Goal: Task Accomplishment & Management: Complete application form

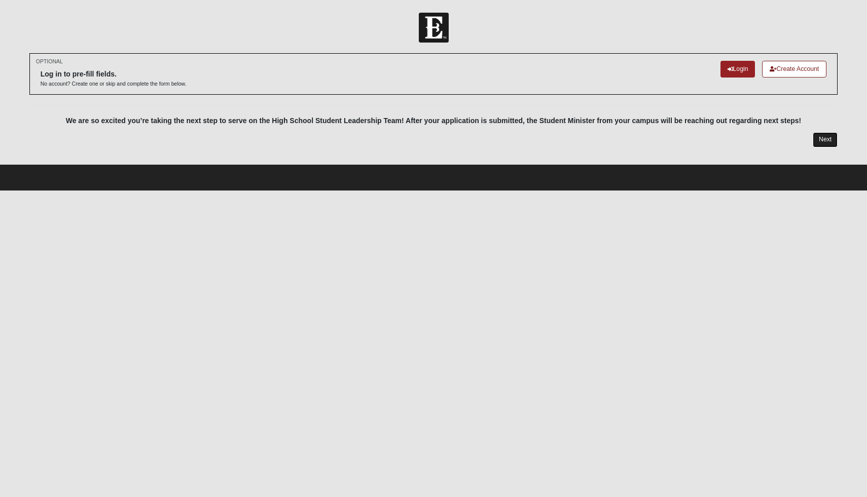
click at [280, 138] on link "Next" at bounding box center [825, 139] width 25 height 15
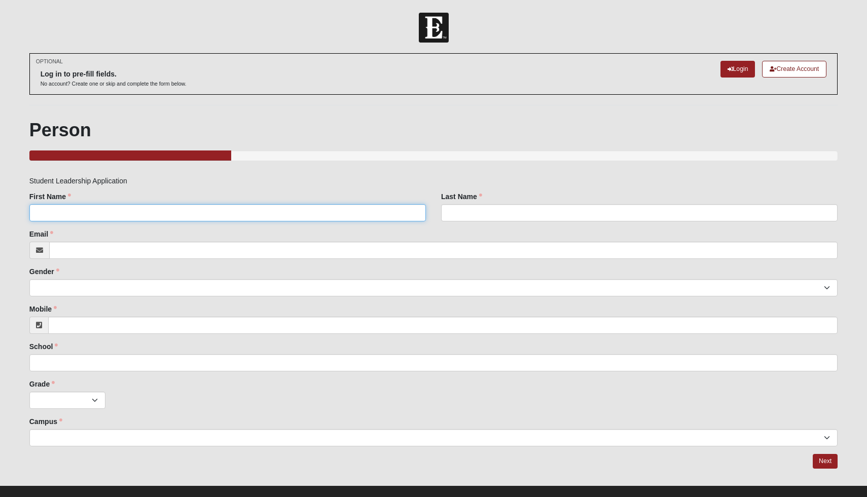
click at [249, 214] on input "First Name" at bounding box center [227, 212] width 396 height 17
type input "Gillian"
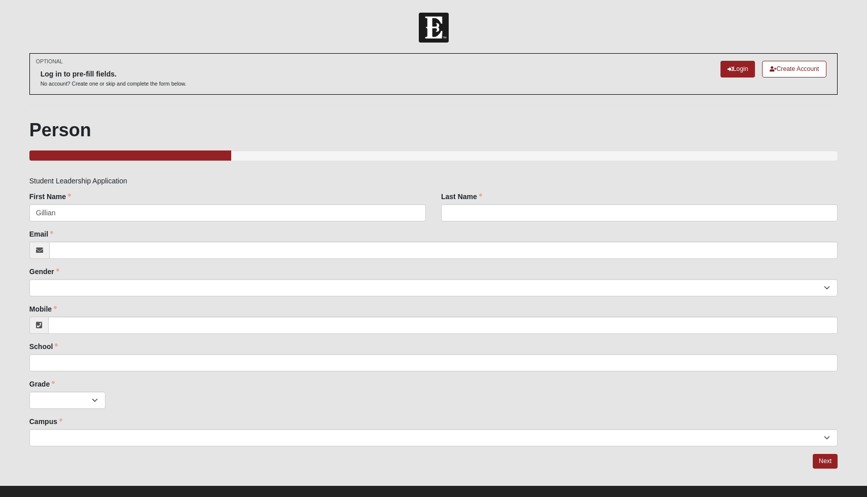
click at [280, 222] on div "Last Name Last Name is required." at bounding box center [639, 211] width 412 height 38
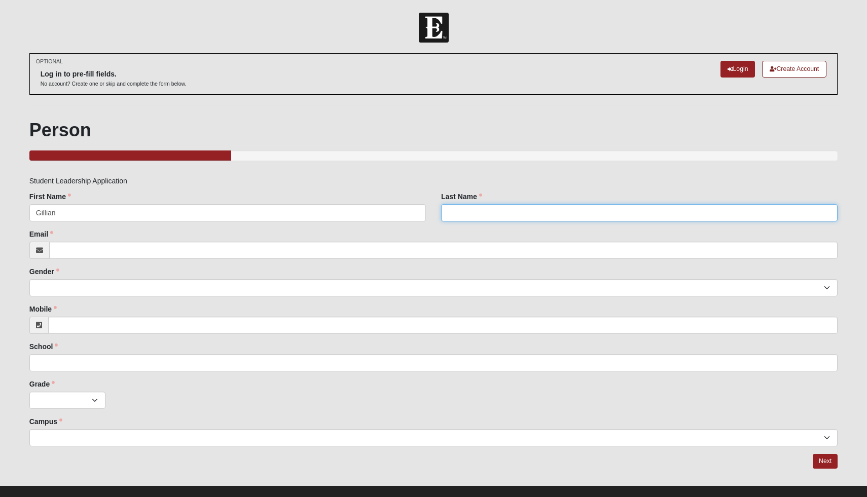
click at [280, 214] on input "Last Name" at bounding box center [639, 212] width 396 height 17
type input "[PERSON_NAME]"
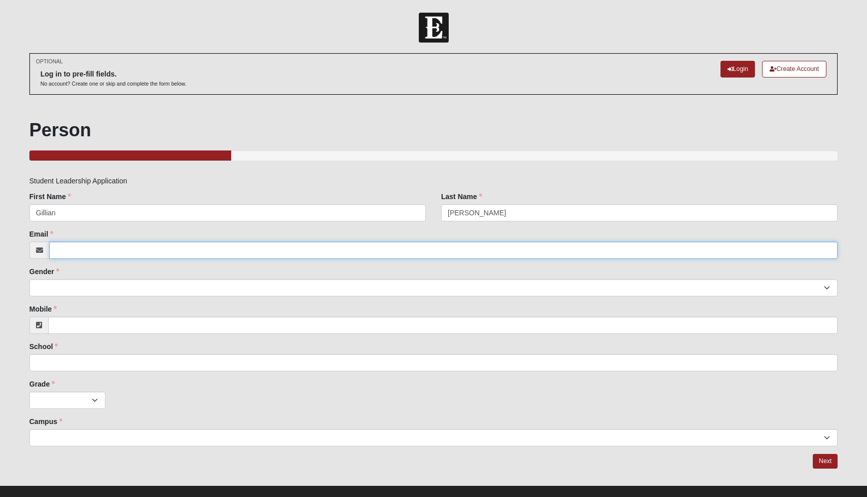
click at [260, 252] on input "Email" at bounding box center [443, 250] width 789 height 17
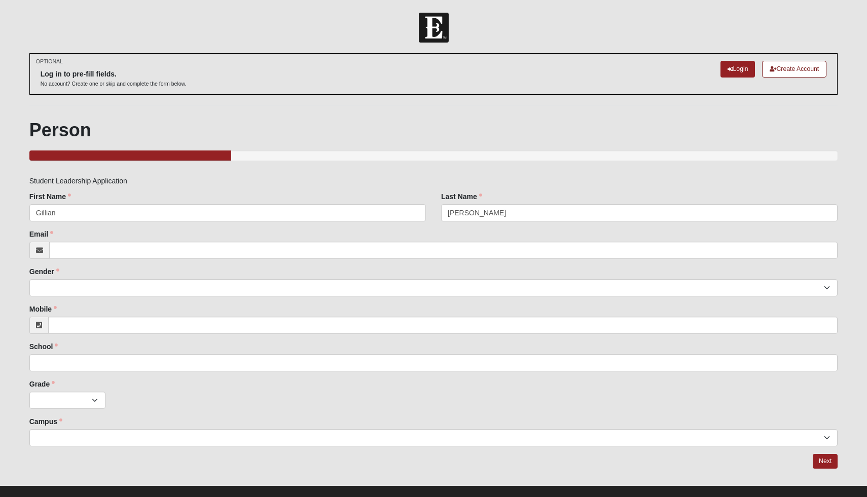
click at [280, 122] on h1 "Person" at bounding box center [433, 130] width 809 height 22
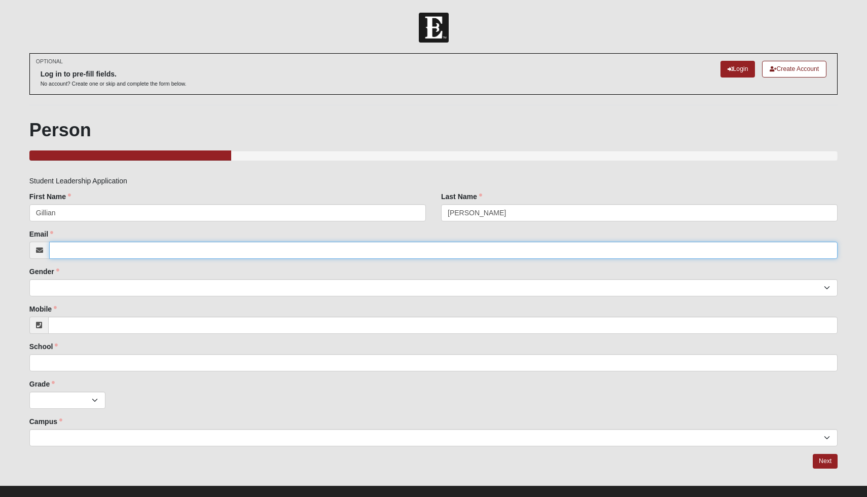
click at [198, 258] on input "Email" at bounding box center [443, 250] width 789 height 17
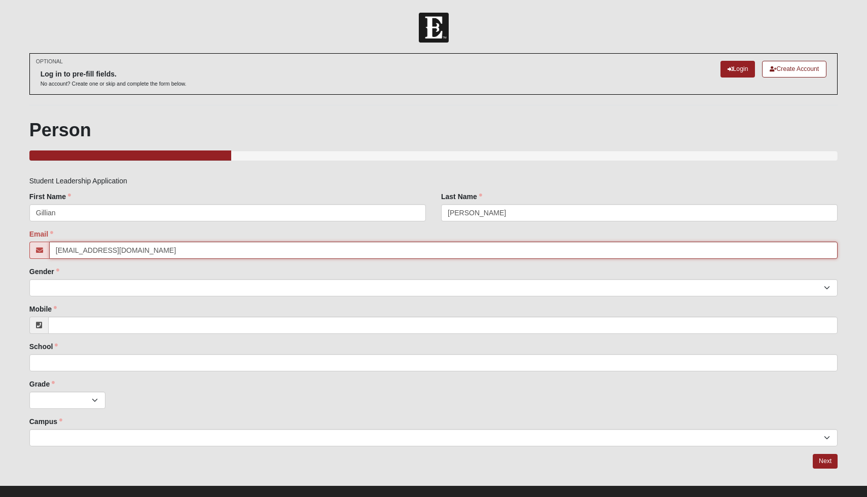
type input "[EMAIL_ADDRESS][DOMAIN_NAME]"
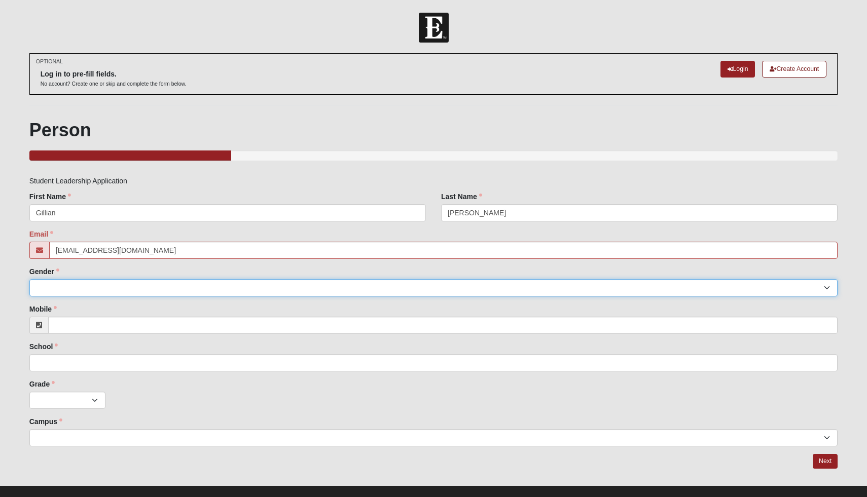
click at [86, 288] on select "[DEMOGRAPHIC_DATA] [DEMOGRAPHIC_DATA]" at bounding box center [433, 287] width 809 height 17
select select "2"
click at [29, 279] on select "[DEMOGRAPHIC_DATA] [DEMOGRAPHIC_DATA]" at bounding box center [433, 287] width 809 height 17
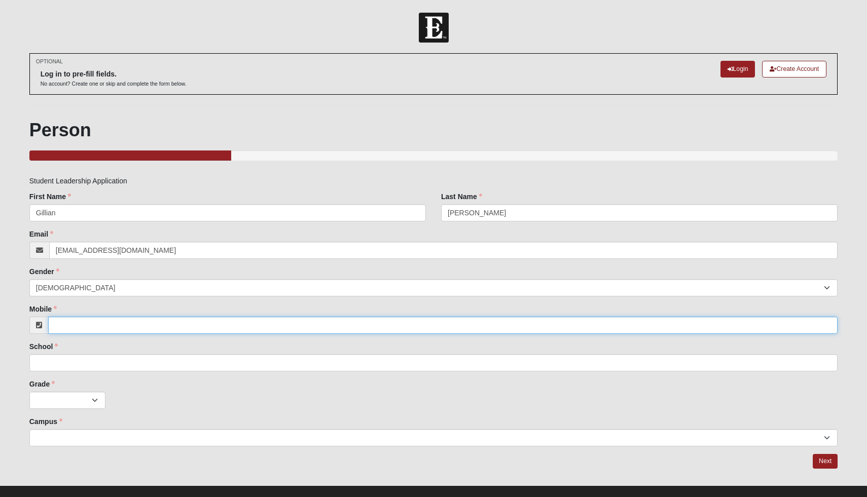
click at [88, 325] on input "Mobile" at bounding box center [443, 325] width 790 height 17
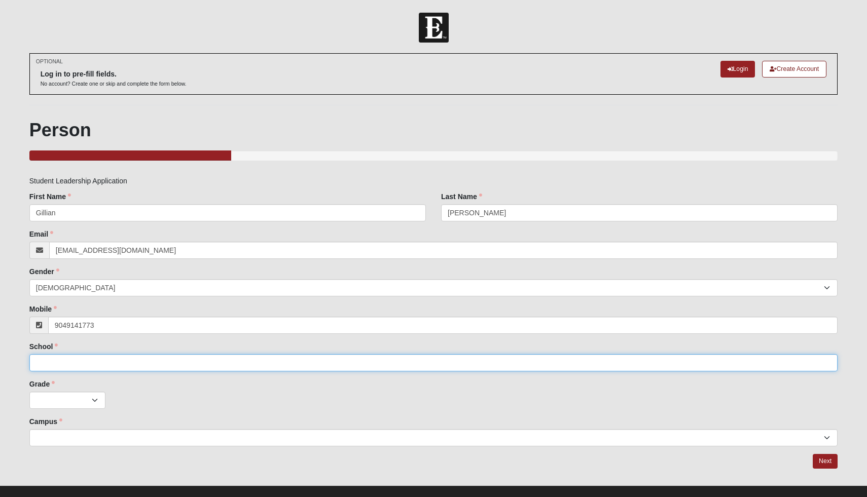
type input "[PHONE_NUMBER]"
click at [101, 360] on input "School" at bounding box center [433, 362] width 809 height 17
type input "[GEOGRAPHIC_DATA]"
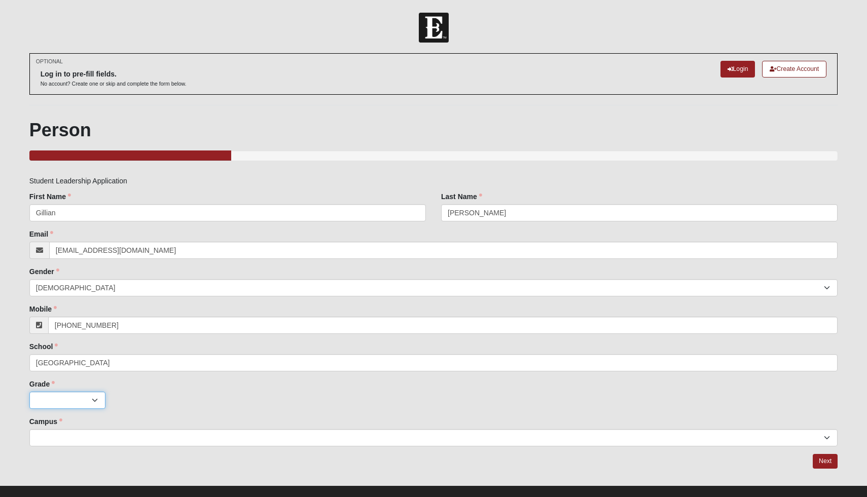
click at [65, 406] on select "K 1st 2nd 3rd 4th 5th 6th 7th 8th 9th 10th 11th 12th" at bounding box center [67, 400] width 76 height 17
select select "3"
click at [29, 392] on select "K 1st 2nd 3rd 4th 5th 6th 7th 8th 9th 10th 11th 12th" at bounding box center [67, 400] width 76 height 17
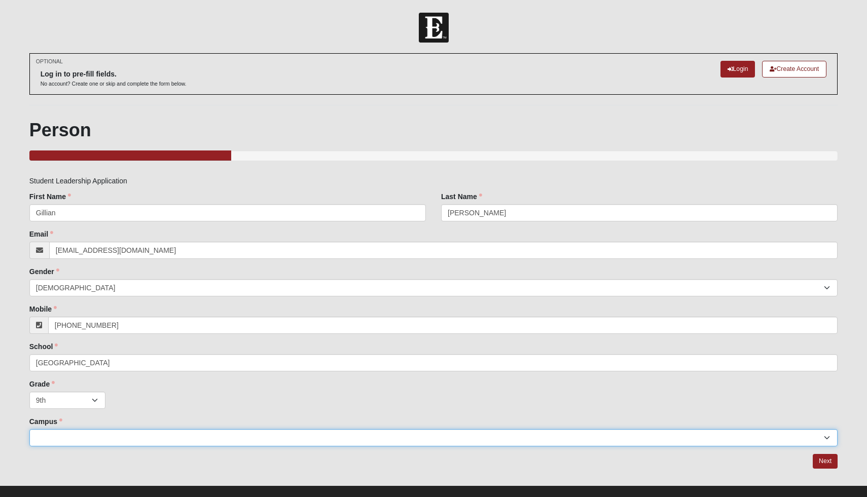
click at [72, 444] on select "Arlington Baymeadows Eleven22 Online [PERSON_NAME][GEOGRAPHIC_DATA] Jesup [GEOG…" at bounding box center [433, 437] width 809 height 17
select select "17"
click at [29, 429] on select "Arlington Baymeadows Eleven22 Online [PERSON_NAME][GEOGRAPHIC_DATA] Jesup [GEOG…" at bounding box center [433, 437] width 809 height 17
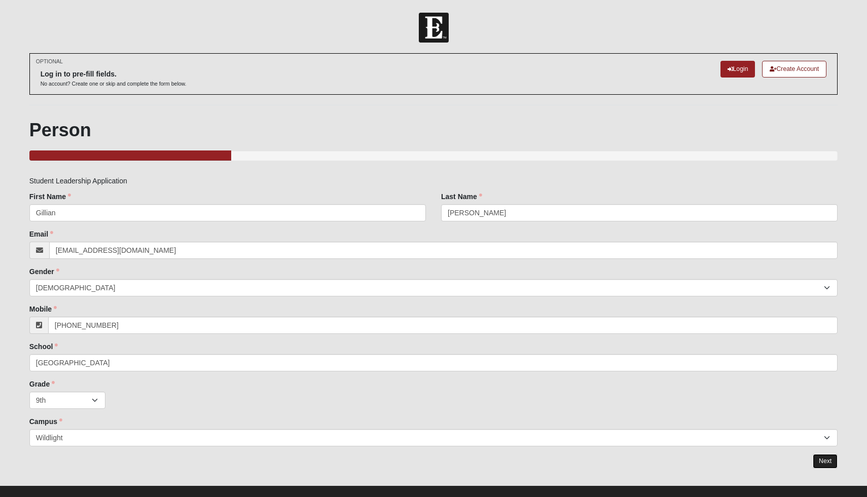
click at [280, 457] on link "Next" at bounding box center [825, 461] width 25 height 15
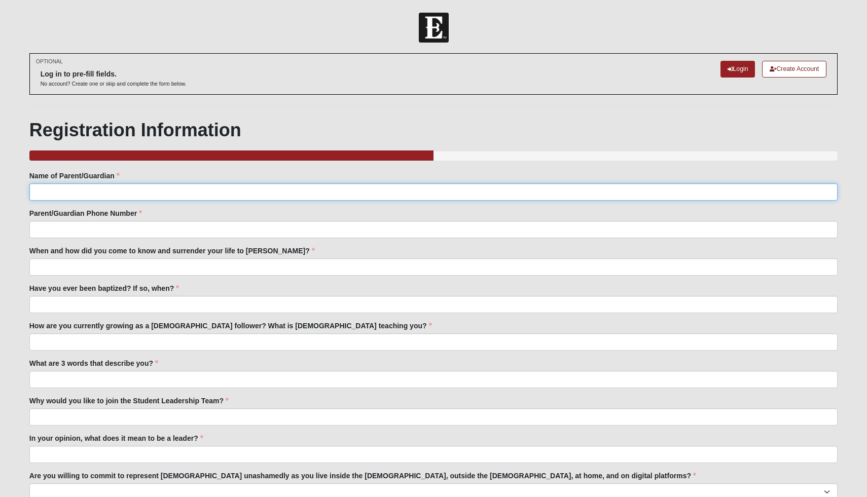
click at [220, 189] on input "Name of Parent/Guardian" at bounding box center [433, 192] width 809 height 17
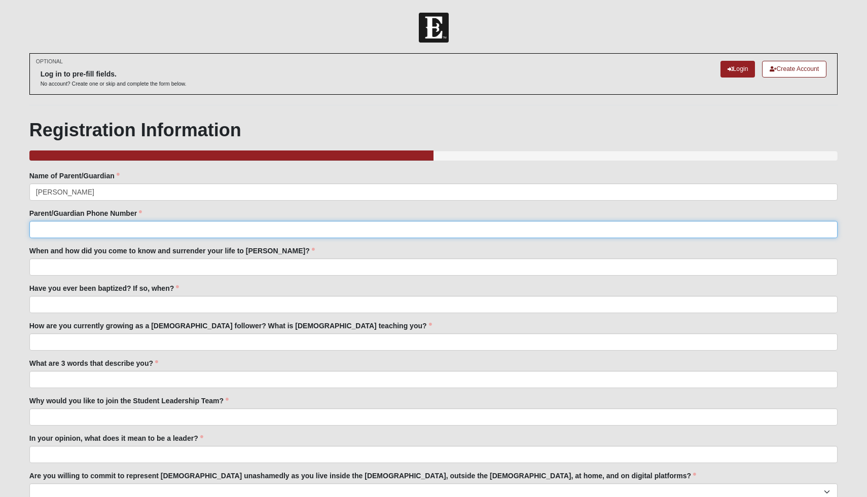
click at [132, 229] on input "Parent/Guardian Phone Number" at bounding box center [433, 229] width 809 height 17
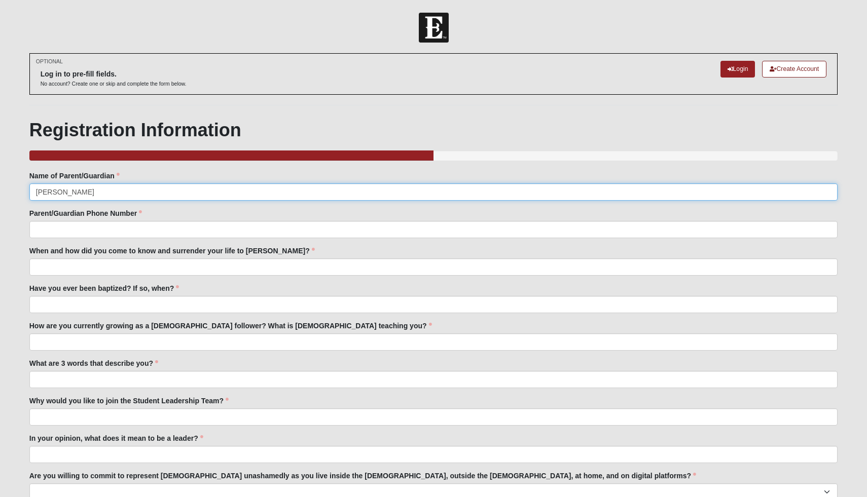
click at [54, 192] on input "[PERSON_NAME]" at bounding box center [433, 192] width 809 height 17
type input "[PERSON_NAME]"
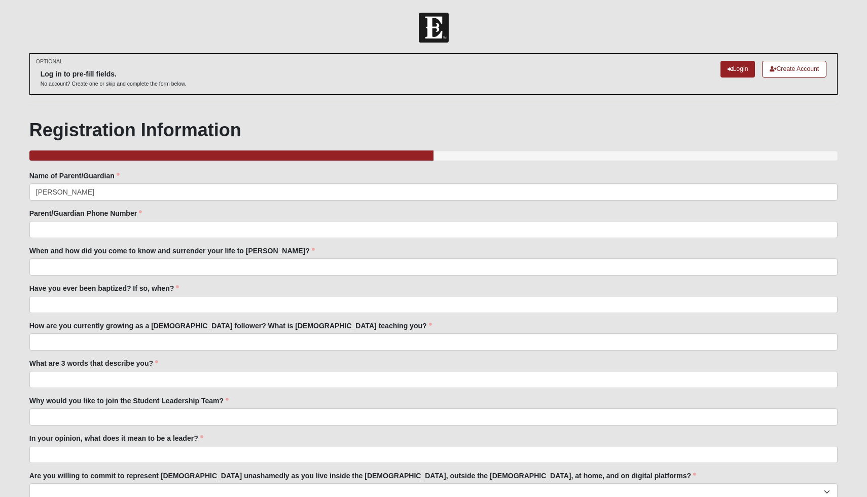
click at [49, 244] on fieldset "Name of Parent/Guardian [PERSON_NAME] Name of Parent/Guardian is required. Pare…" at bounding box center [433, 340] width 809 height 338
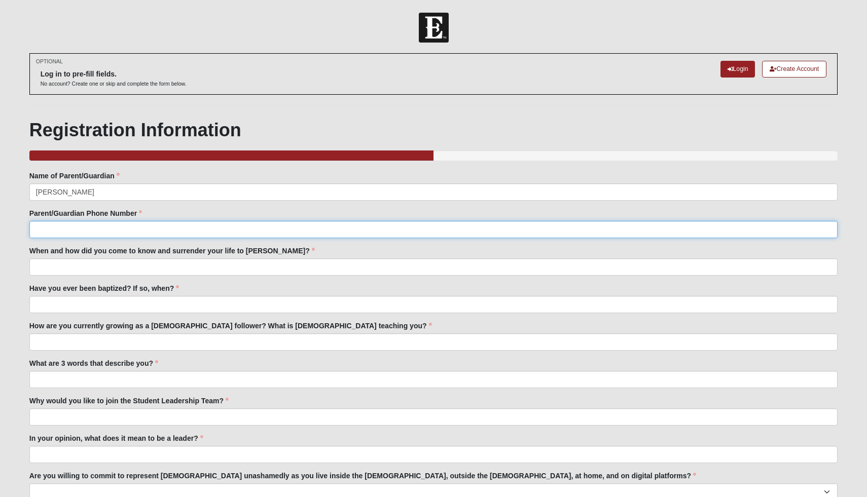
click at [49, 235] on input "Parent/Guardian Phone Number" at bounding box center [433, 229] width 809 height 17
type input "4238831520"
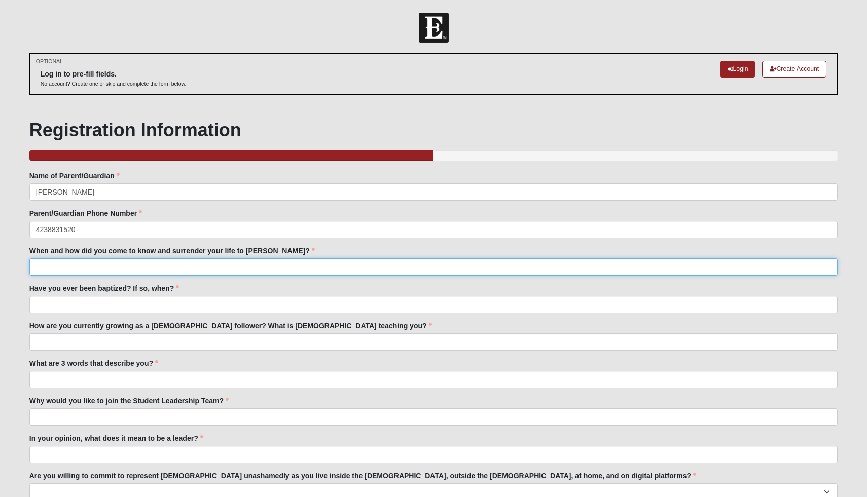
click at [53, 260] on input "When and how did you come to know and surrender your life to [PERSON_NAME]?" at bounding box center [433, 267] width 809 height 17
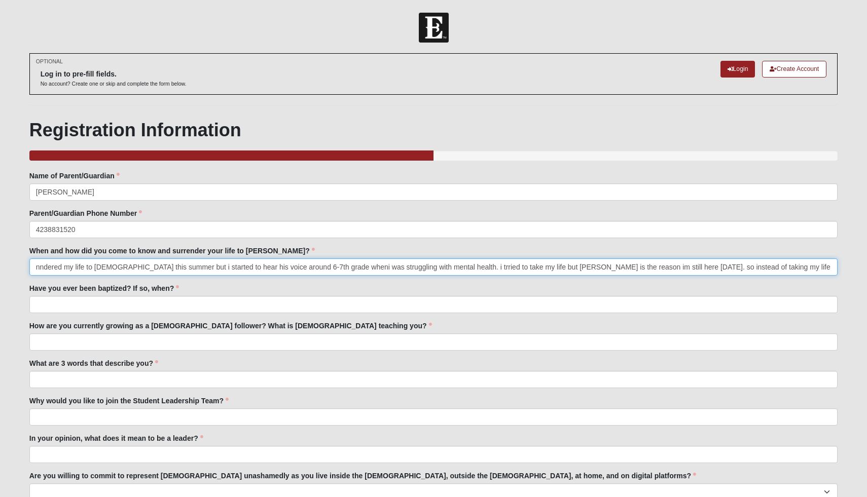
scroll to position [0, 22]
click at [280, 267] on input "i surrenndered my life to [DEMOGRAPHIC_DATA] this summer but i started to hear …" at bounding box center [433, 267] width 809 height 17
click at [50, 267] on input "i surrenndered my life to [DEMOGRAPHIC_DATA] this summer but i started to hear …" at bounding box center [433, 267] width 809 height 17
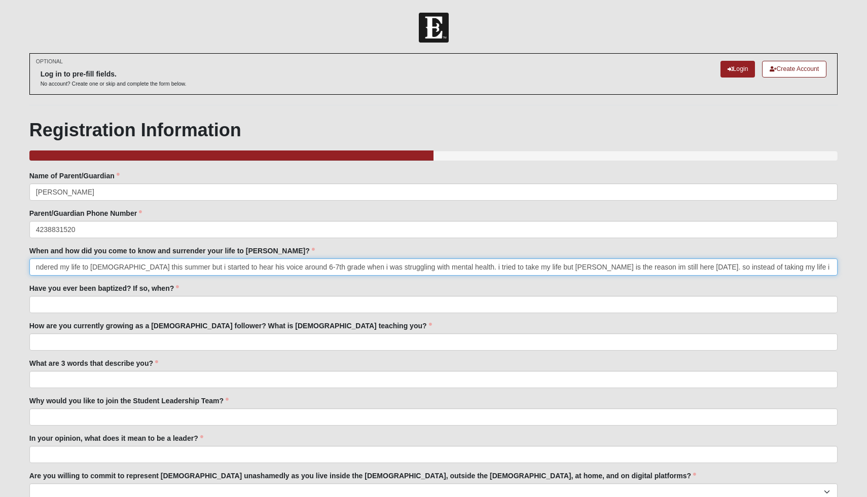
scroll to position [0, 19]
click at [94, 267] on input "i surrendered my life to [DEMOGRAPHIC_DATA] this summer but i started to hear h…" at bounding box center [433, 267] width 809 height 17
type input "i surrendered my life to [PERSON_NAME] this summer but i started to hear his vo…"
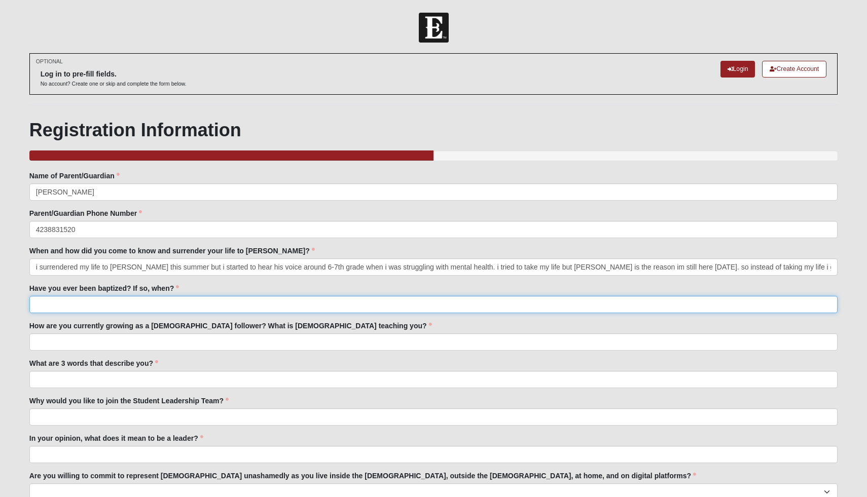
click at [88, 304] on input "Have you ever been baptized? If so, when?" at bounding box center [433, 304] width 809 height 17
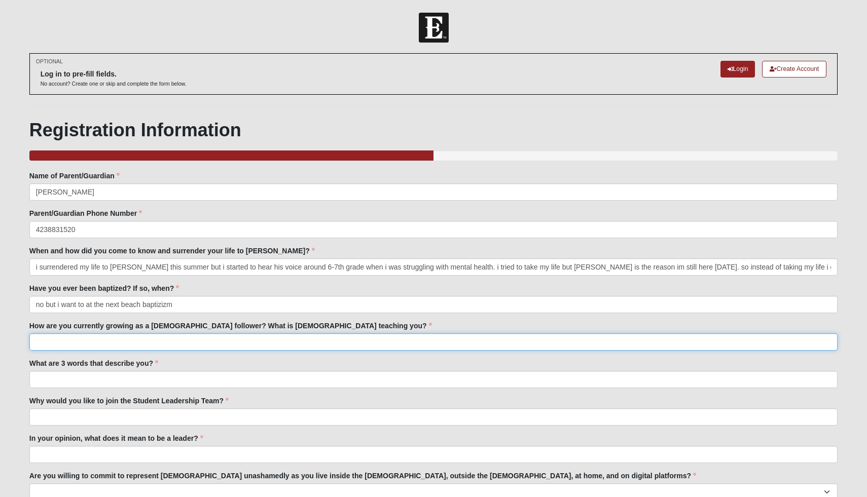
click at [70, 343] on input "How are you currently growing as a [DEMOGRAPHIC_DATA] follower? What is [DEMOGR…" at bounding box center [433, 342] width 809 height 17
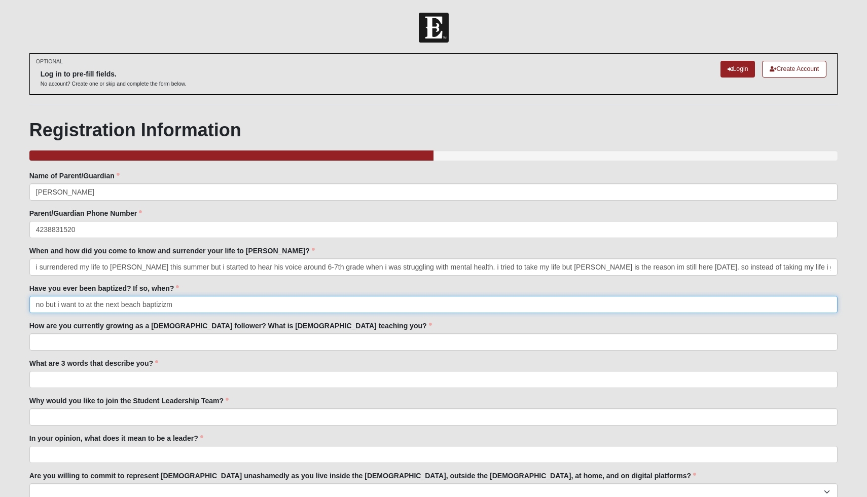
click at [179, 307] on input "no but i want to at the next beach baptizizm" at bounding box center [433, 304] width 809 height 17
click at [157, 303] on input "no but i want to at the next beach baptizizm" at bounding box center [433, 304] width 809 height 17
click at [193, 307] on input "no but i want to at the next beach baptizizm" at bounding box center [433, 304] width 809 height 17
type input "no but i want to at the next beach baptisim"
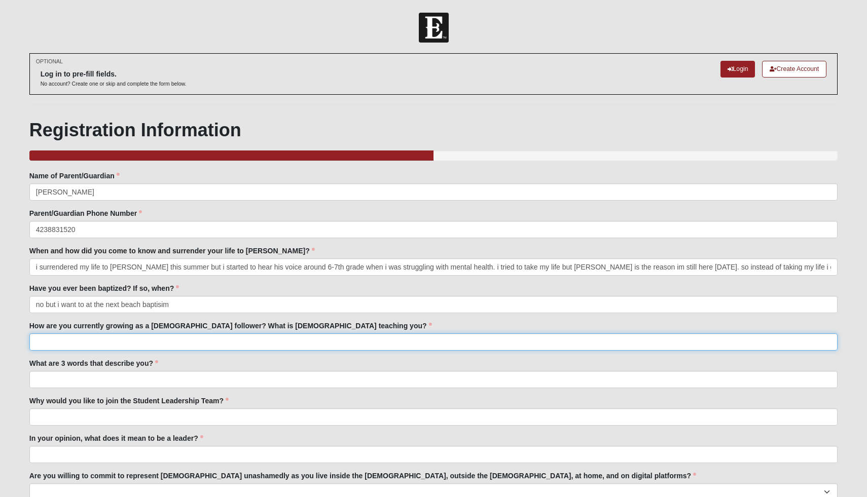
click at [151, 341] on input "How are you currently growing as a [DEMOGRAPHIC_DATA] follower? What is [DEMOGR…" at bounding box center [433, 342] width 809 height 17
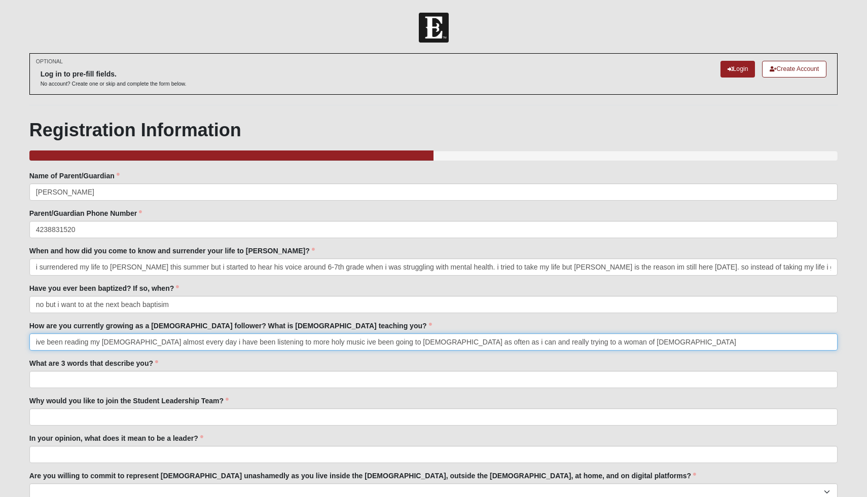
type input "ive been reading my [DEMOGRAPHIC_DATA] almost every day i have been listening t…"
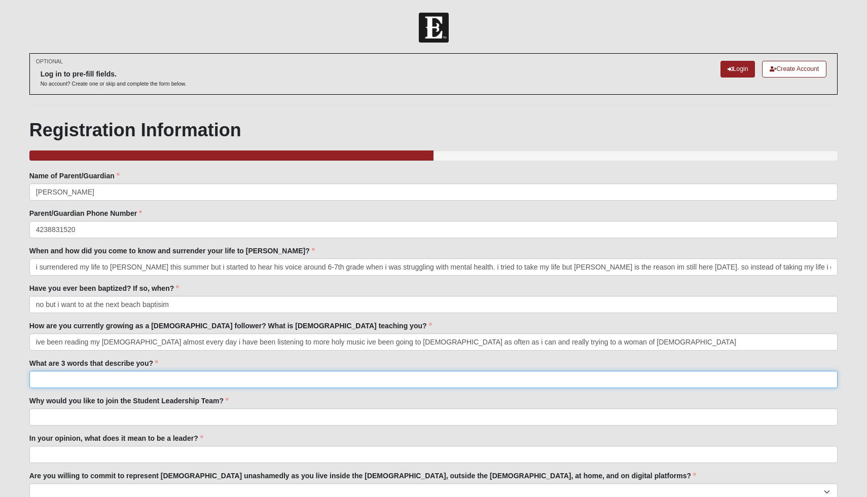
click at [111, 380] on input "What are 3 words that describe you?" at bounding box center [433, 379] width 809 height 17
type input "funn, loud, observing"
click at [105, 416] on input "Why would you like to join the Student Leadership Team?" at bounding box center [433, 417] width 809 height 17
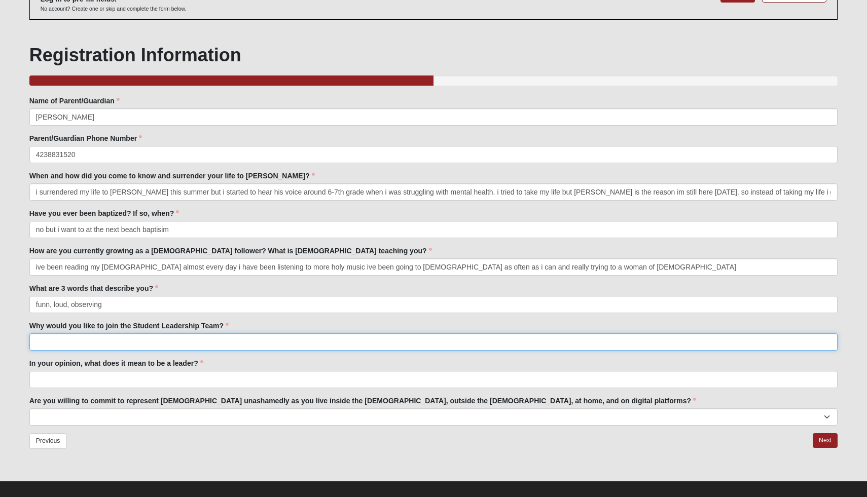
scroll to position [85, 0]
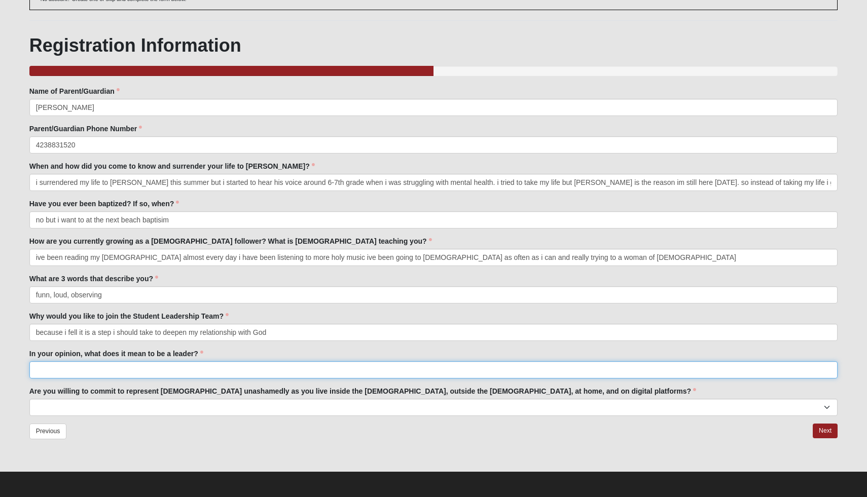
click at [131, 370] on input "In your opinion, what does it mean to be a leader?" at bounding box center [433, 369] width 809 height 17
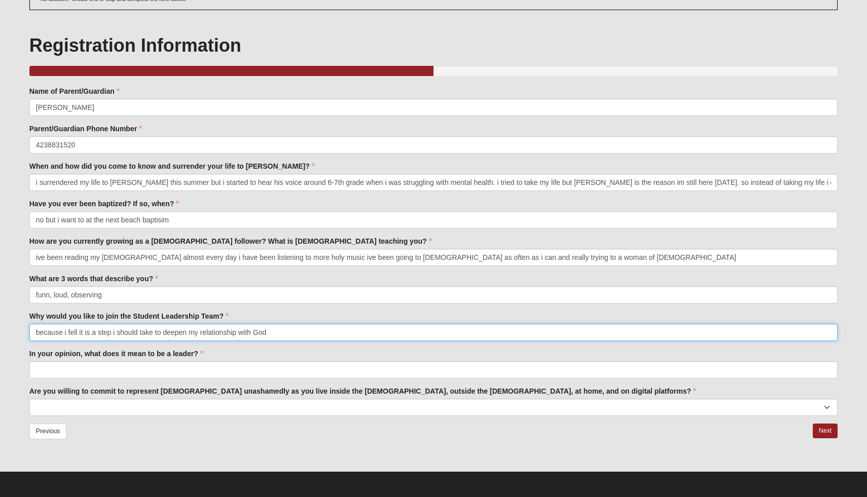
click at [78, 335] on input "because i fell it is a step i should take to deepen my relationship with God" at bounding box center [433, 332] width 809 height 17
type input "because i feel it is a step i should take to deepen my relationship with God"
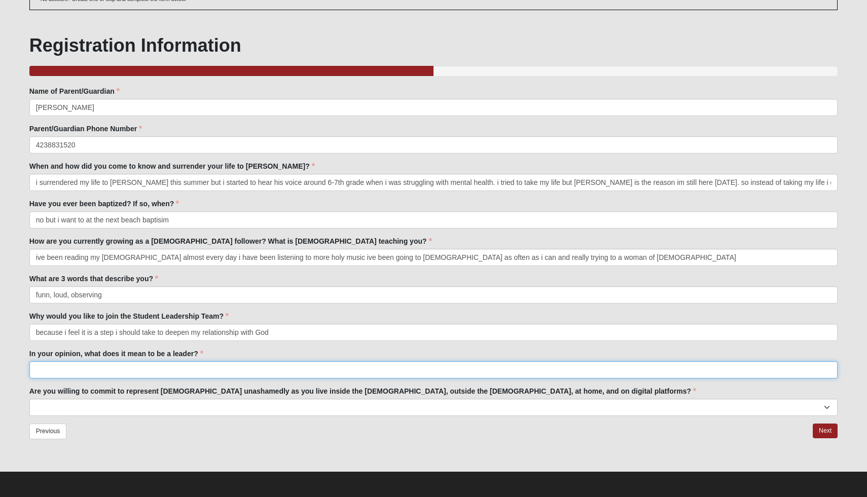
click at [102, 371] on input "In your opinion, what does it mean to be a leader?" at bounding box center [433, 369] width 809 height 17
click at [280, 372] on input "it means to be bold but not npt bossy and to lead people with kindness and not …" at bounding box center [433, 369] width 809 height 17
type input "it means to be bold but not npt bossy and to lead people with kindness and not …"
click at [89, 403] on select "Yes No I need to talk to someone about this" at bounding box center [433, 407] width 809 height 17
select select "Yes"
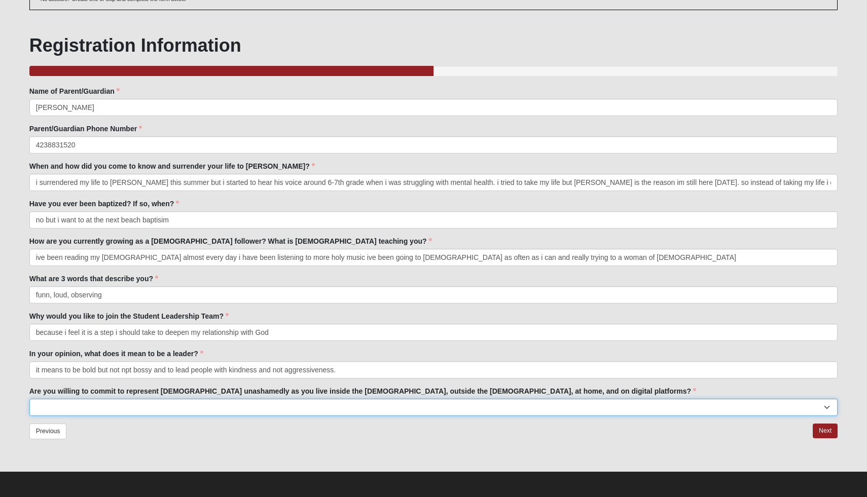
click at [29, 399] on select "Yes No I need to talk to someone about this" at bounding box center [433, 407] width 809 height 17
click at [280, 432] on link "Next" at bounding box center [825, 431] width 25 height 15
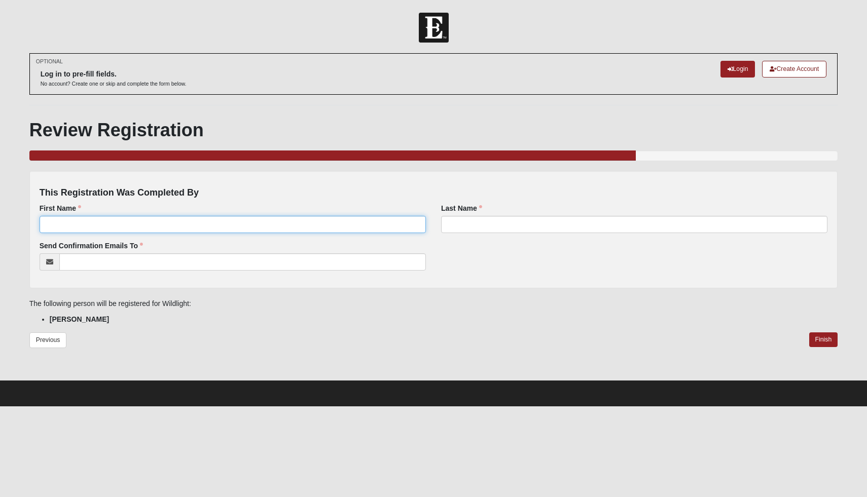
click at [168, 221] on input "First Name" at bounding box center [233, 224] width 386 height 17
type input "Gillian"
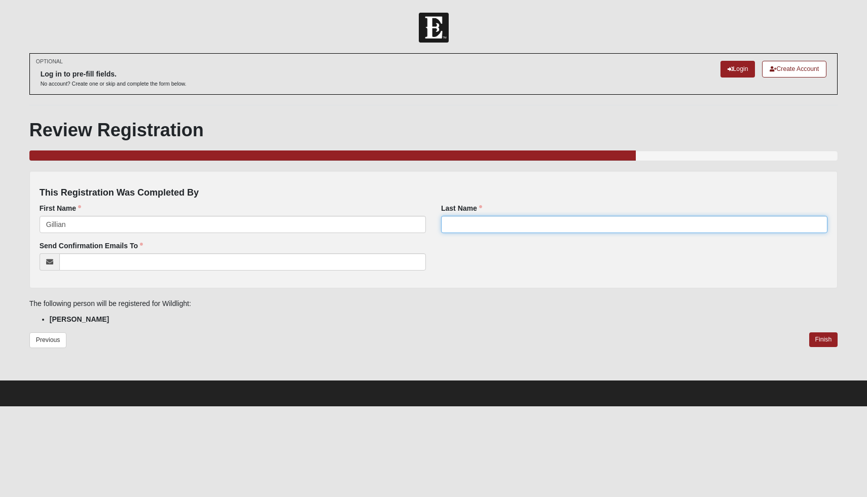
click at [280, 221] on input "Last Name" at bounding box center [634, 224] width 386 height 17
type input "[PERSON_NAME]"
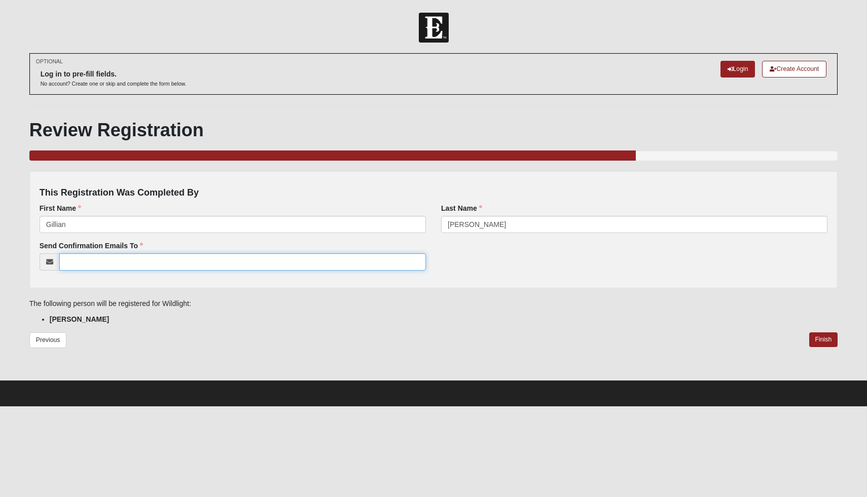
click at [225, 265] on input "Send Confirmation Emails To" at bounding box center [242, 262] width 367 height 17
type input "[EMAIL_ADDRESS][DOMAIN_NAME]"
click at [280, 339] on link "Finish" at bounding box center [823, 340] width 29 height 15
